Goal: Task Accomplishment & Management: Use online tool/utility

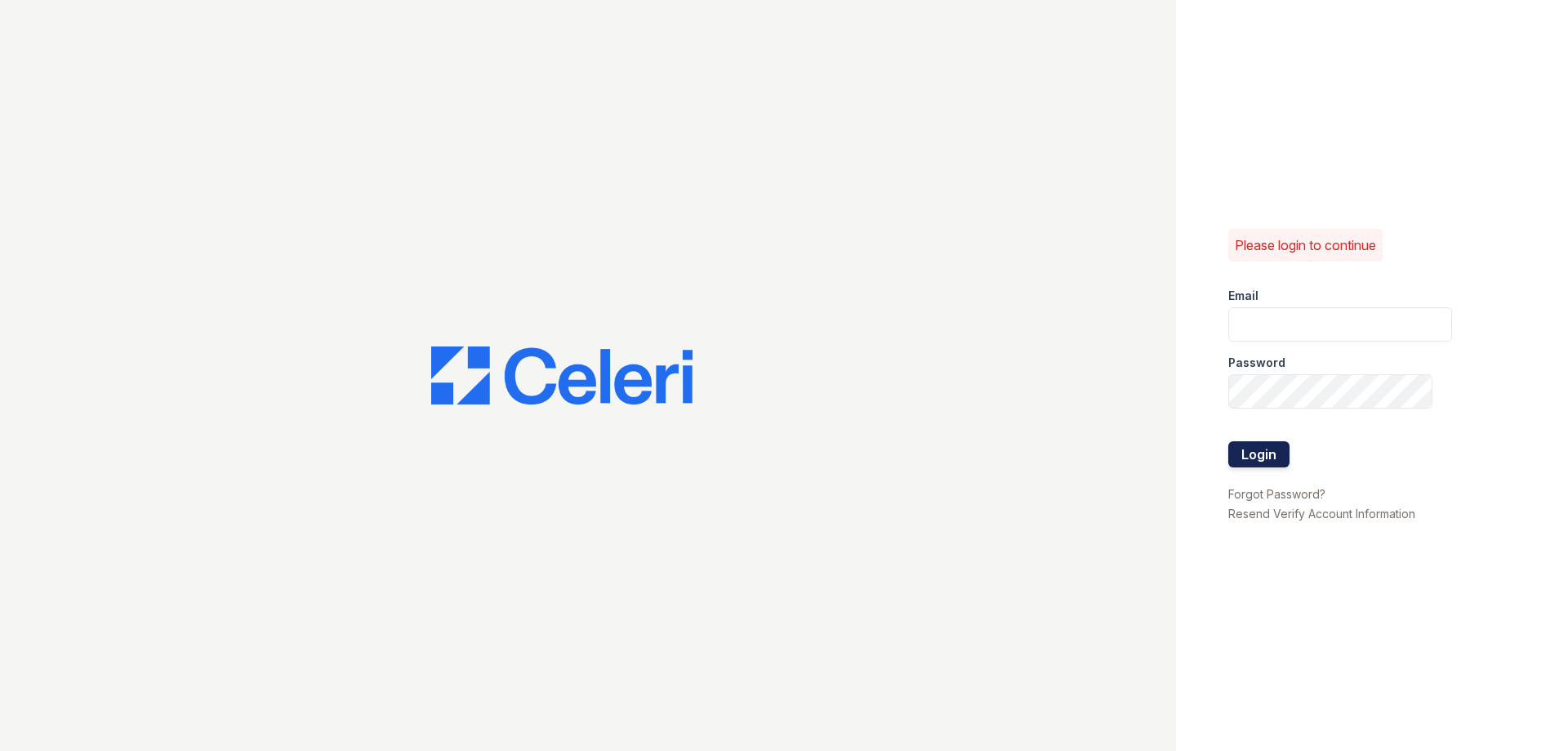
type input "mshapiro@rushmoremgmt.com"
click at [1272, 452] on button "Login" at bounding box center [1259, 454] width 61 height 26
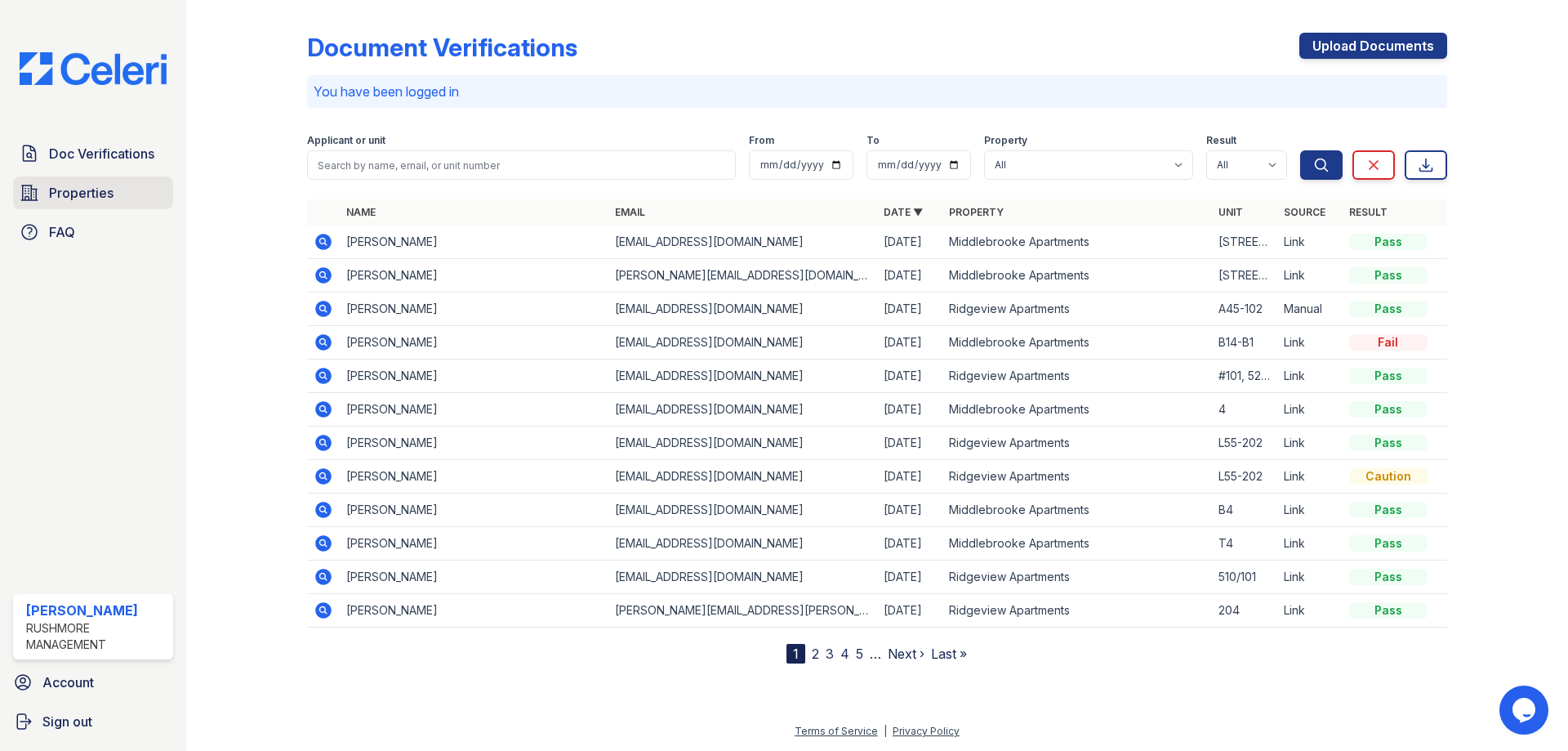
click at [94, 192] on span "Properties" at bounding box center [81, 193] width 65 height 20
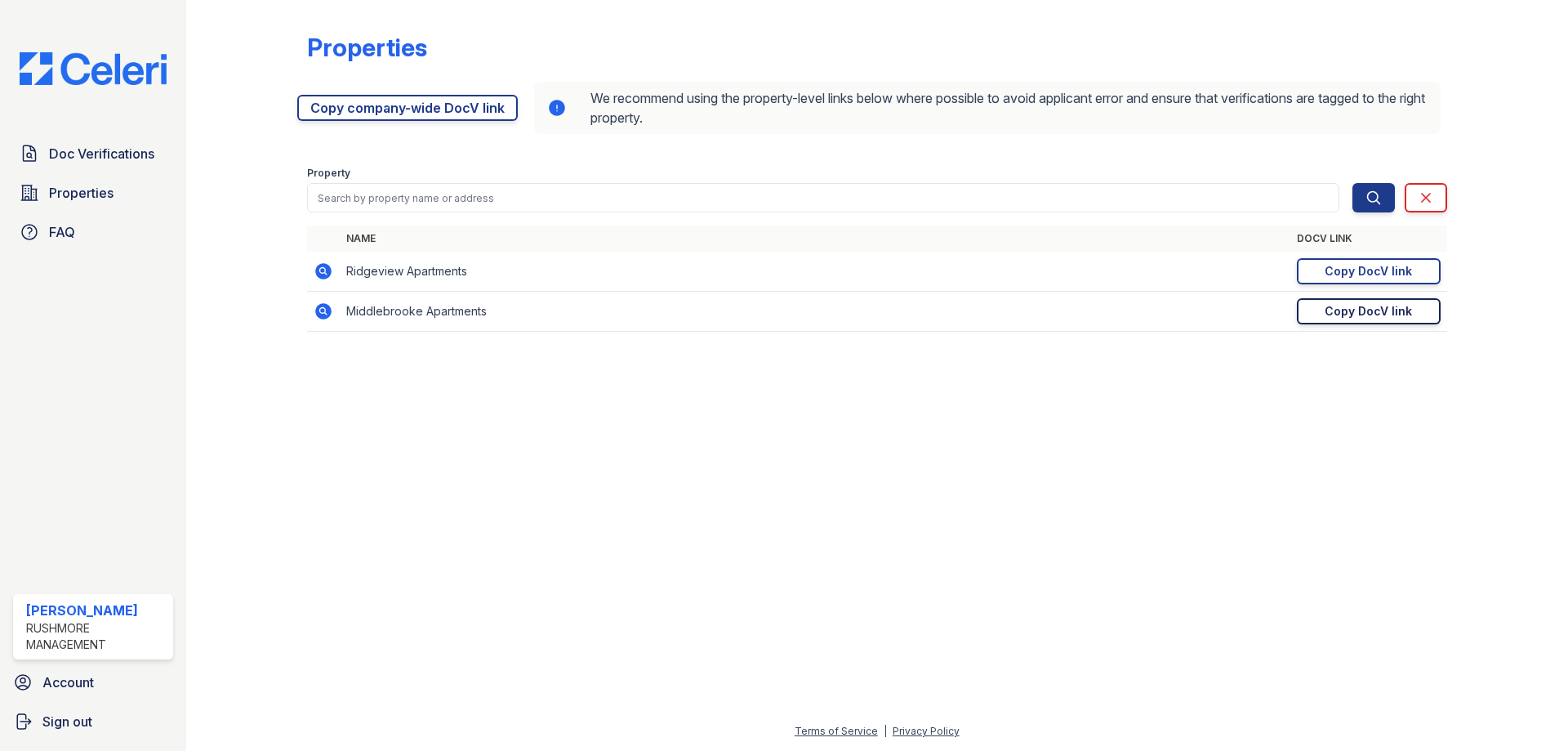
click at [1363, 316] on div "Copy DocV link" at bounding box center [1368, 311] width 88 height 16
